Goal: Task Accomplishment & Management: Use online tool/utility

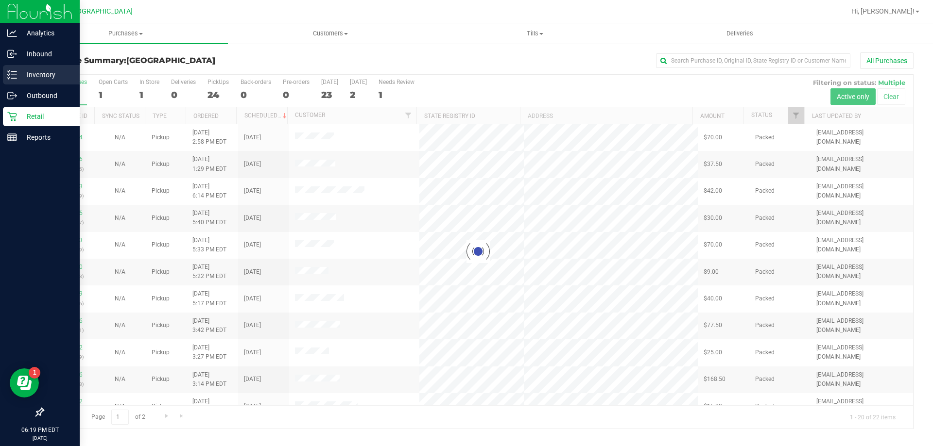
click at [6, 79] on div "Inventory" at bounding box center [41, 74] width 77 height 19
click at [43, 77] on p "Inventory" at bounding box center [46, 75] width 58 height 12
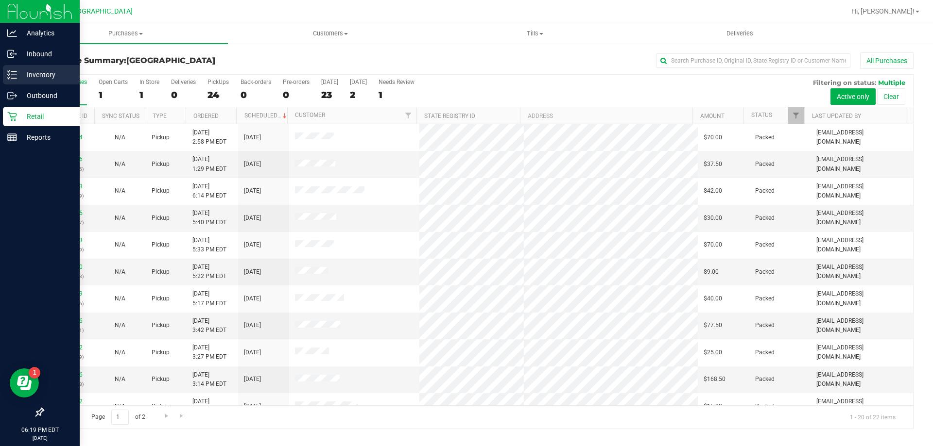
click at [58, 75] on p "Inventory" at bounding box center [46, 75] width 58 height 12
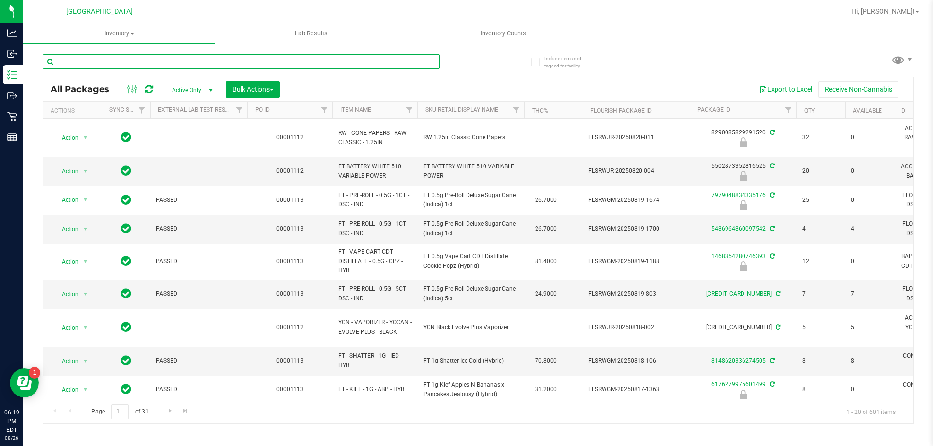
click at [127, 64] on input "text" at bounding box center [241, 61] width 397 height 15
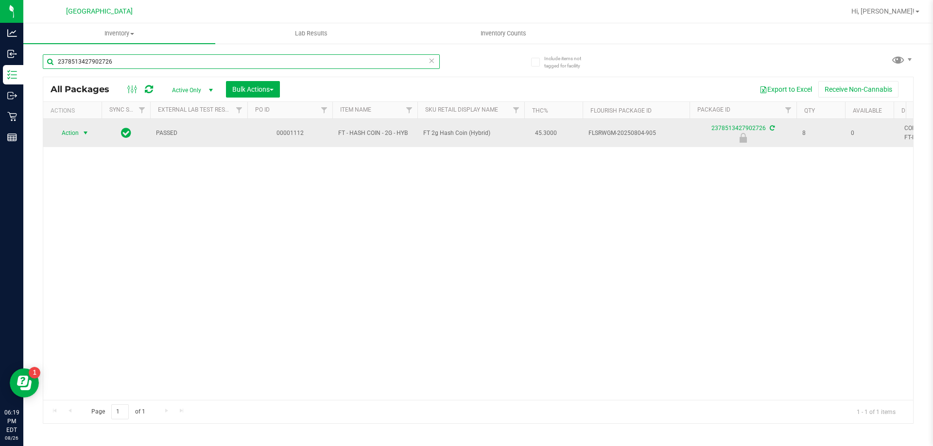
type input "2378513427902726"
click at [81, 137] on span "select" at bounding box center [86, 133] width 12 height 14
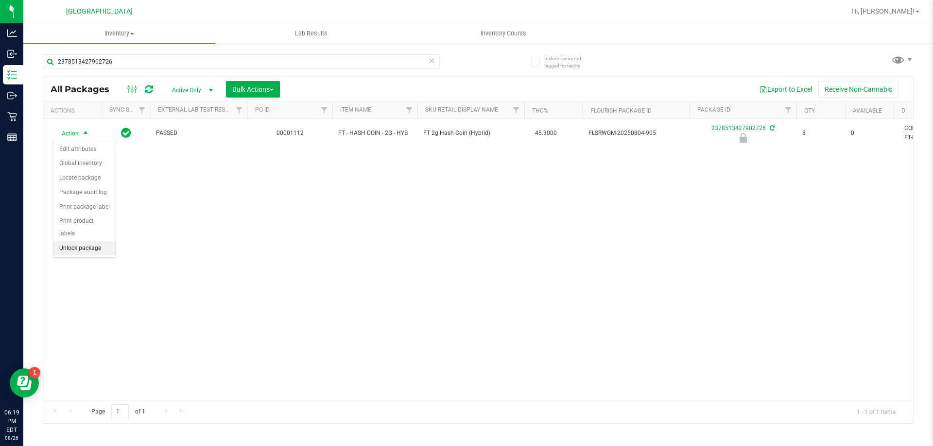
click at [87, 241] on li "Unlock package" at bounding box center [84, 248] width 62 height 15
